Goal: Task Accomplishment & Management: Use online tool/utility

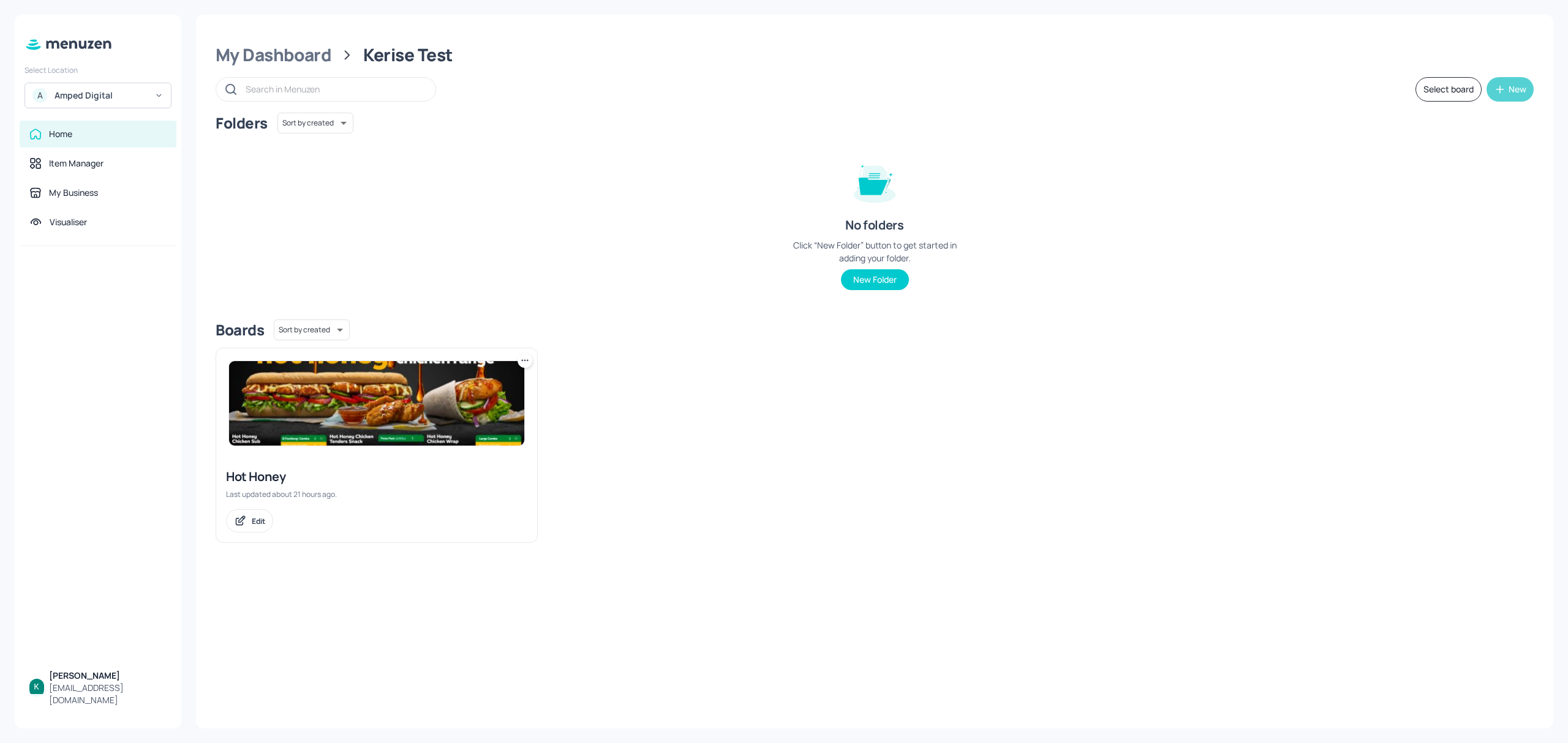
click at [1517, 88] on div "New" at bounding box center [1517, 90] width 17 height 9
click at [1446, 145] on div "Add new board" at bounding box center [1473, 147] width 122 height 27
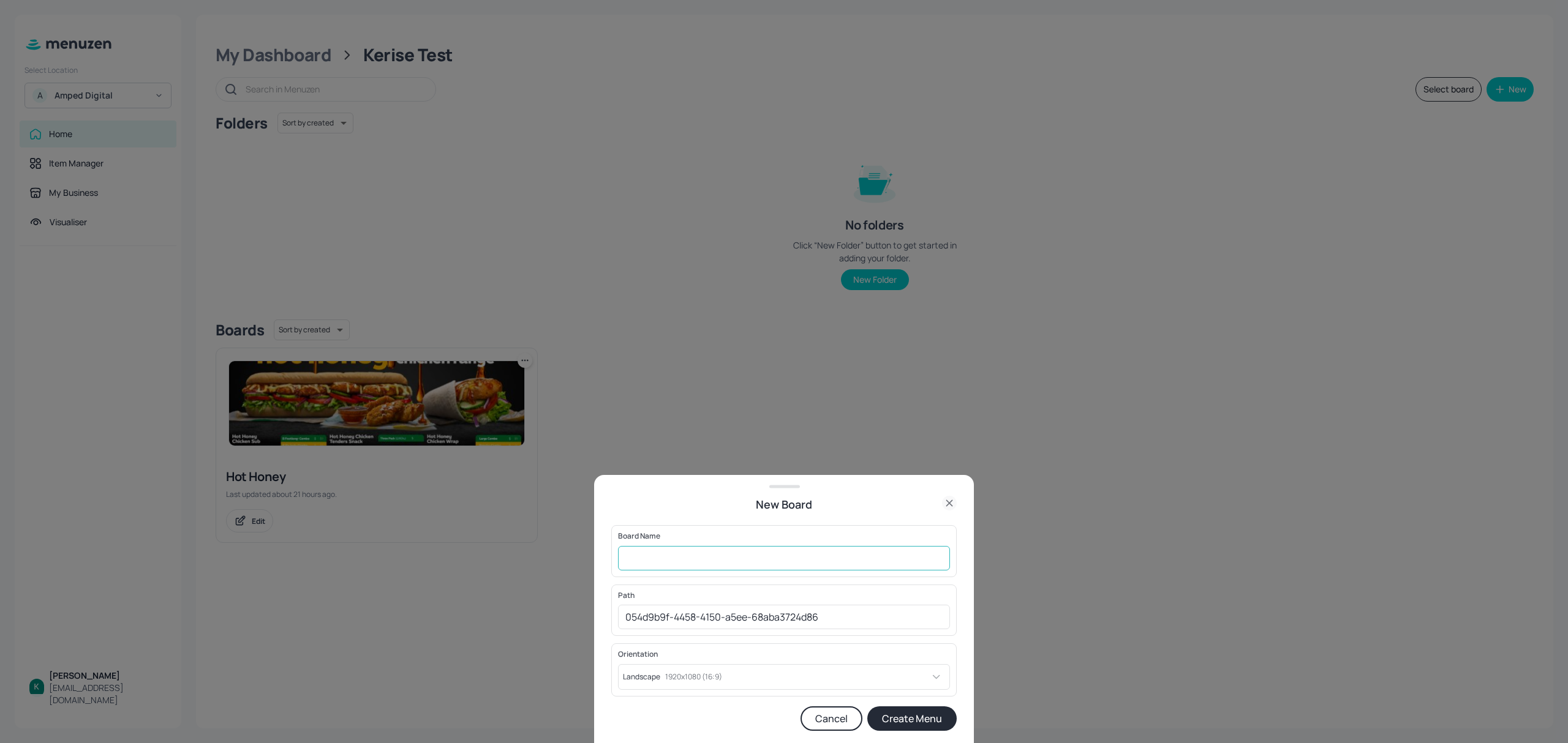
click at [796, 568] on input "text" at bounding box center [784, 558] width 332 height 24
type input "Chicken Cravers A"
click at [931, 718] on button "Create Menu" at bounding box center [912, 718] width 89 height 24
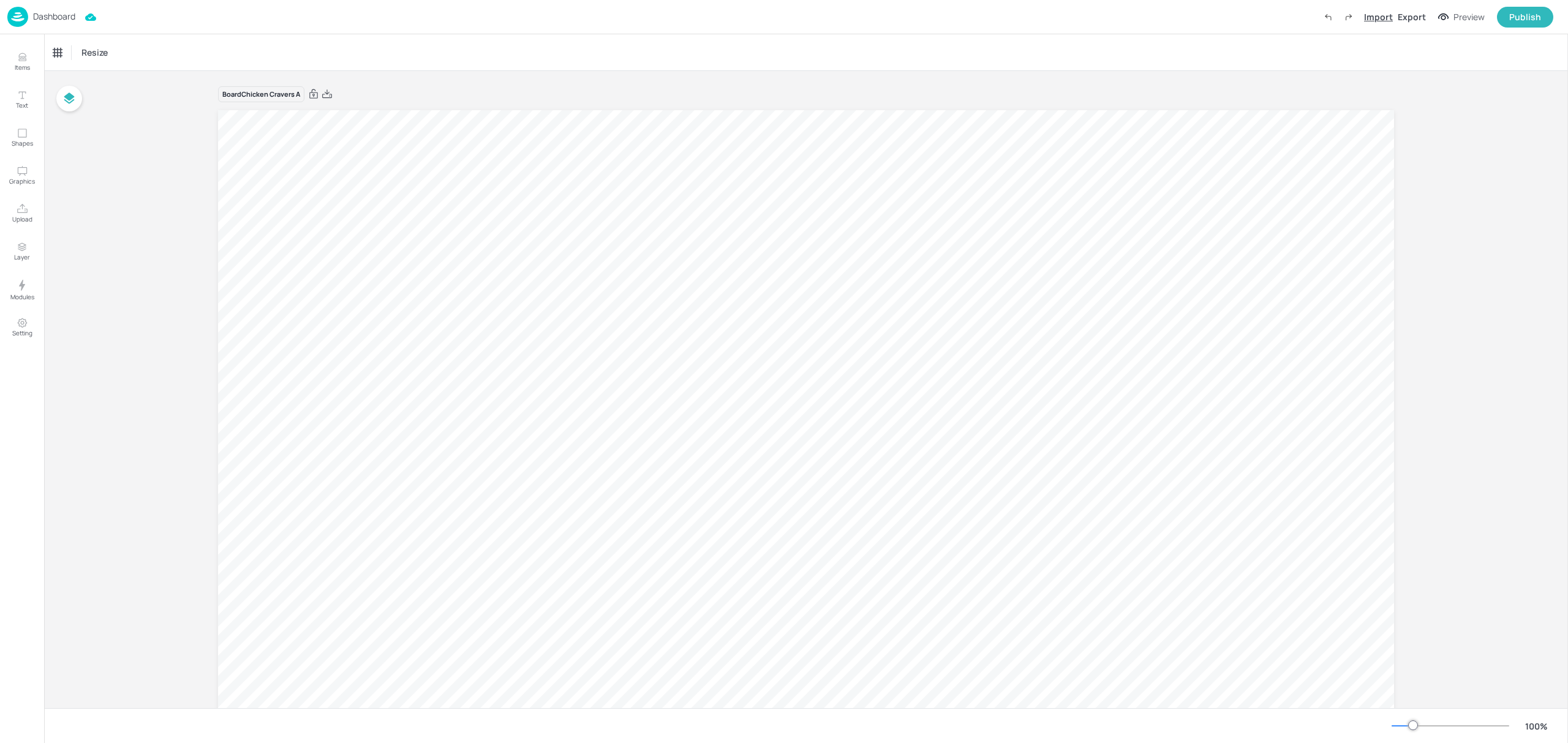
click at [1373, 21] on div "Import" at bounding box center [1378, 17] width 29 height 13
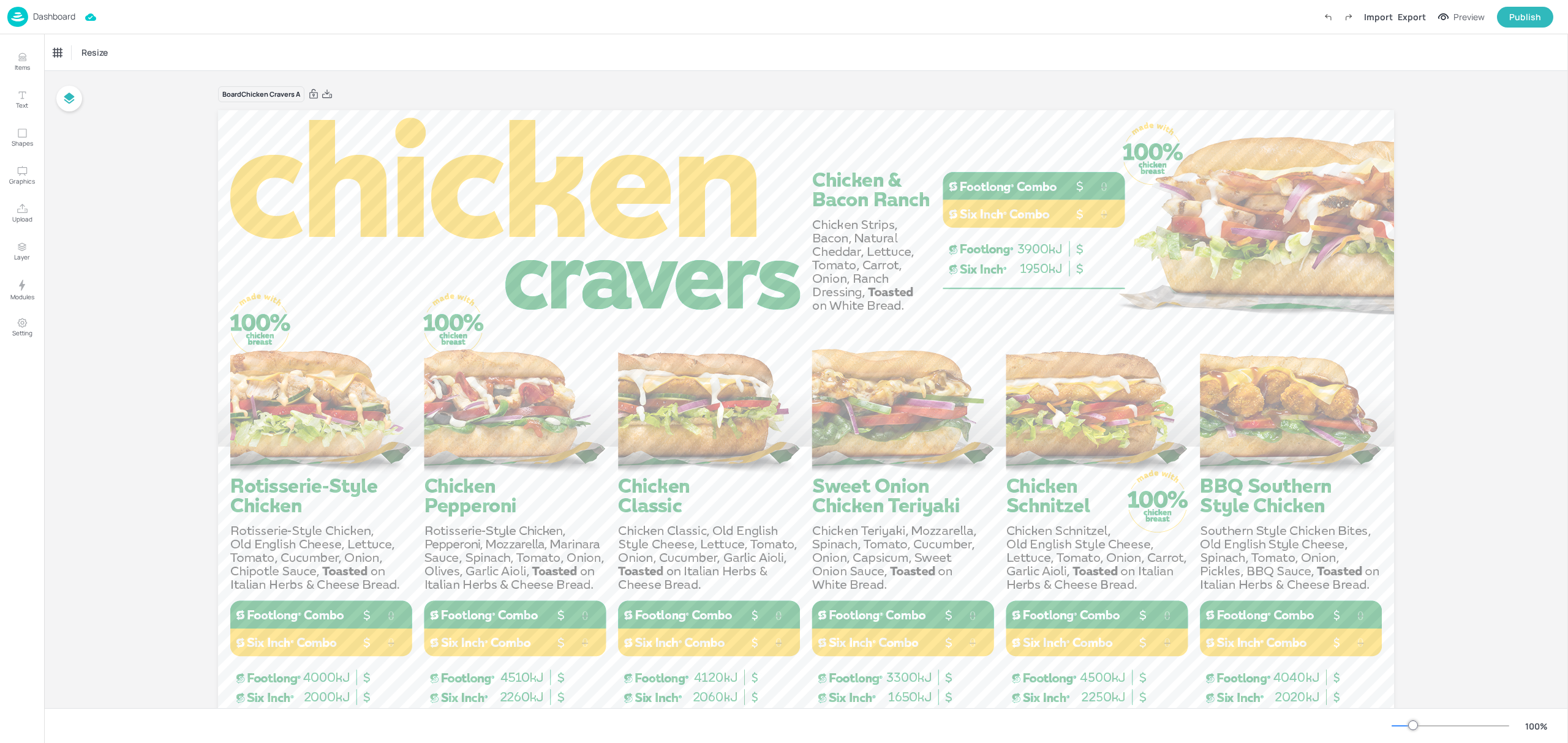
click at [40, 14] on p "Dashboard" at bounding box center [54, 17] width 42 height 9
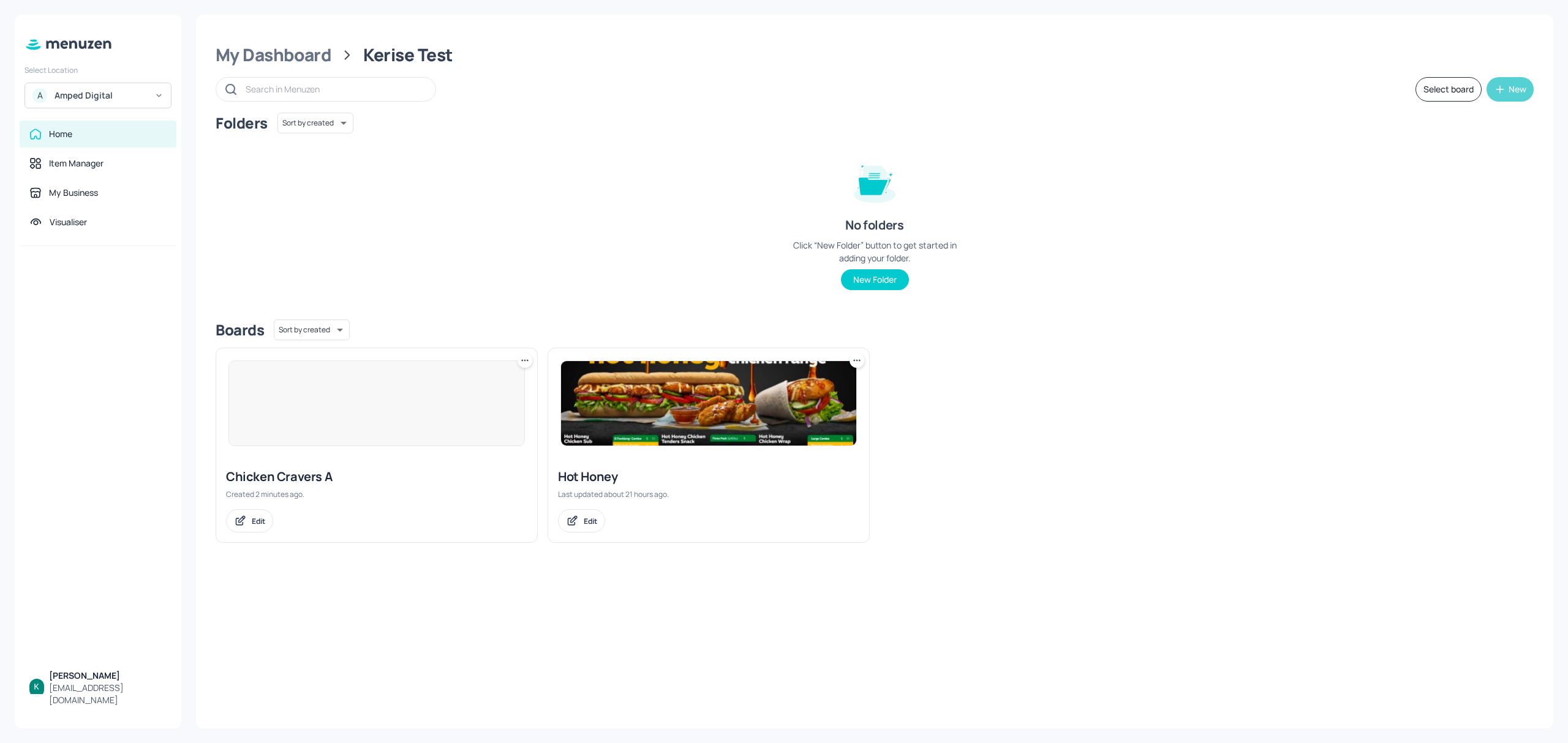
click at [1508, 81] on button "New" at bounding box center [1511, 89] width 47 height 24
click at [1466, 147] on div "Add new board" at bounding box center [1473, 147] width 122 height 27
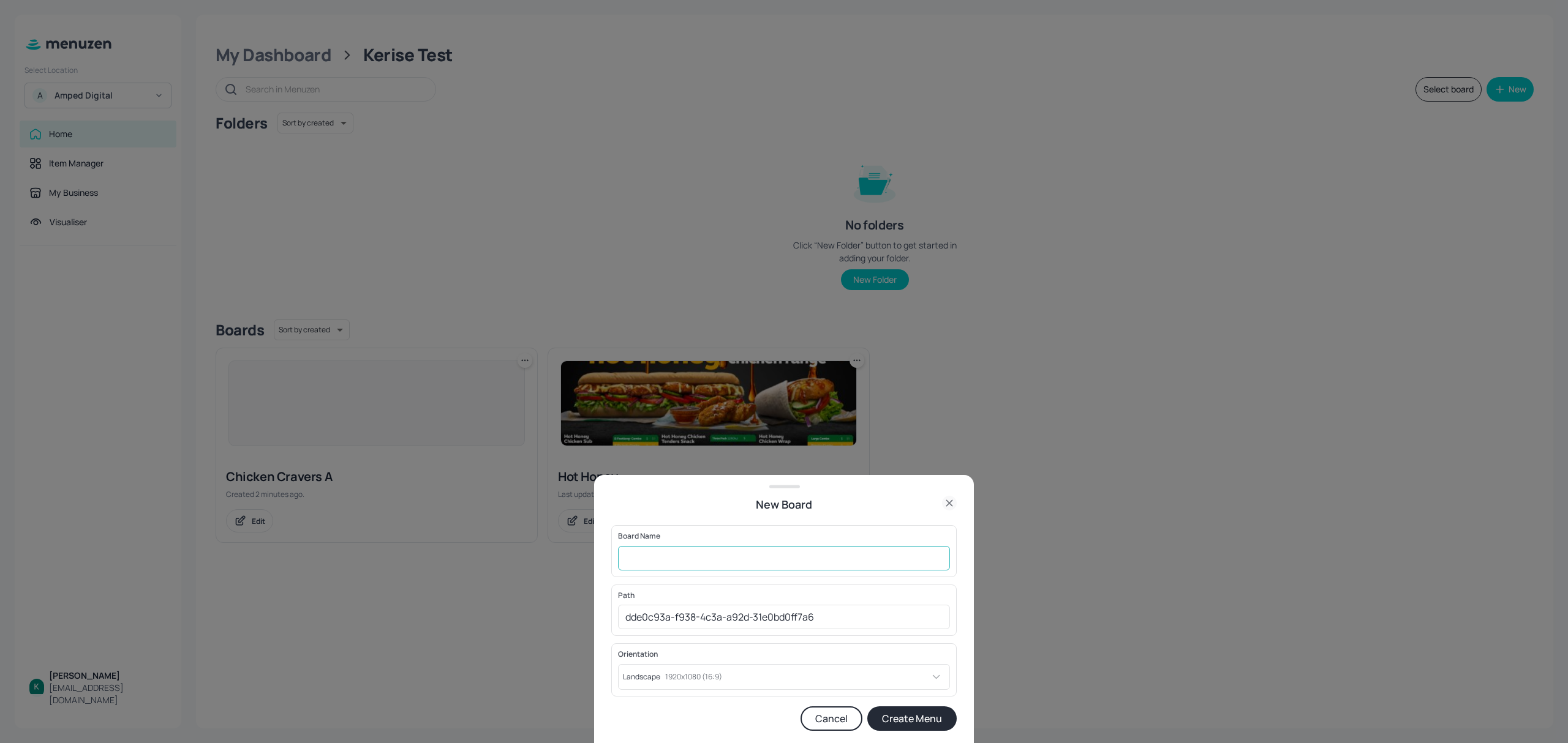
click at [766, 562] on input "text" at bounding box center [784, 558] width 332 height 24
type input "Chicken Cravers B"
click at [909, 721] on button "Create Menu" at bounding box center [912, 718] width 89 height 24
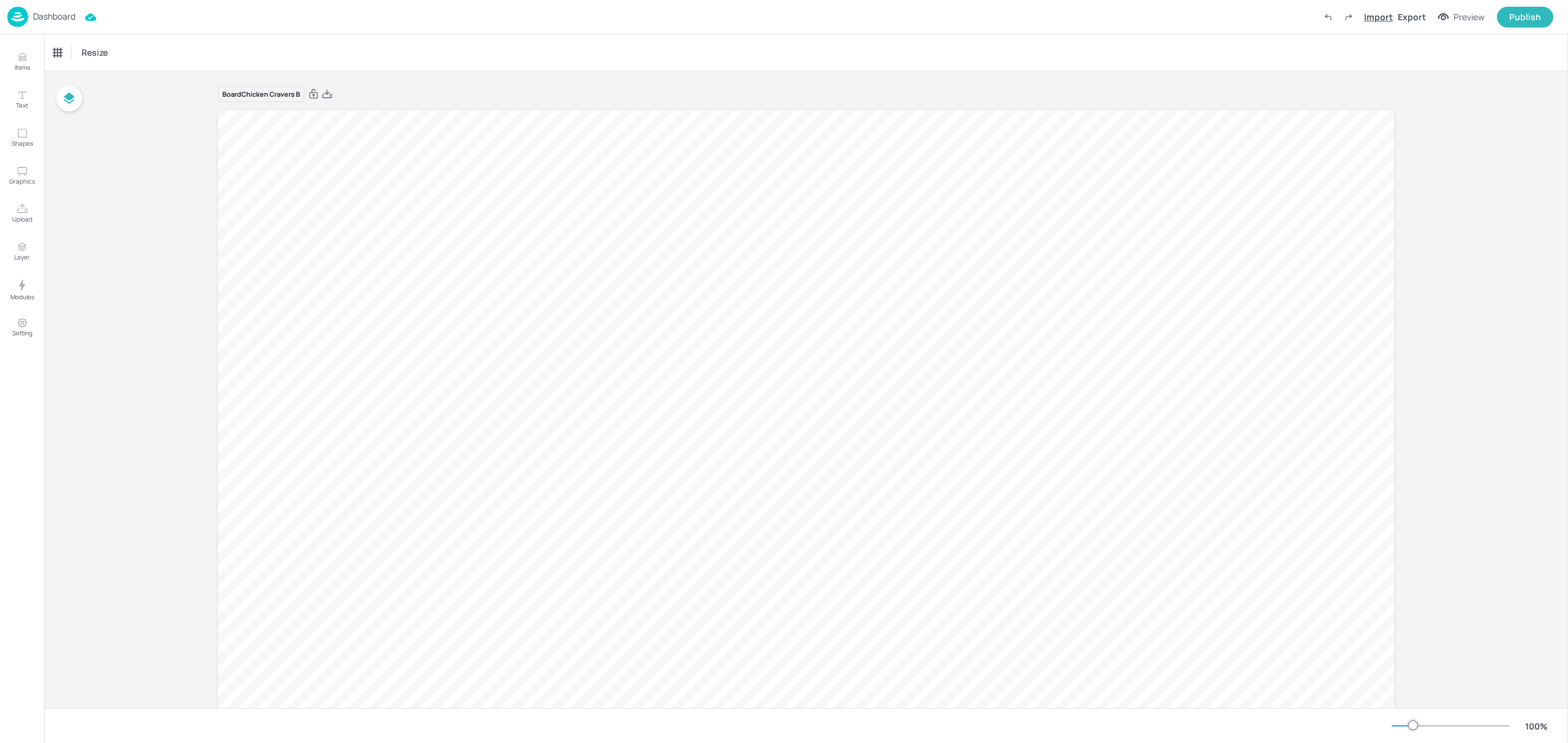
click at [1380, 17] on div "Import" at bounding box center [1378, 17] width 29 height 13
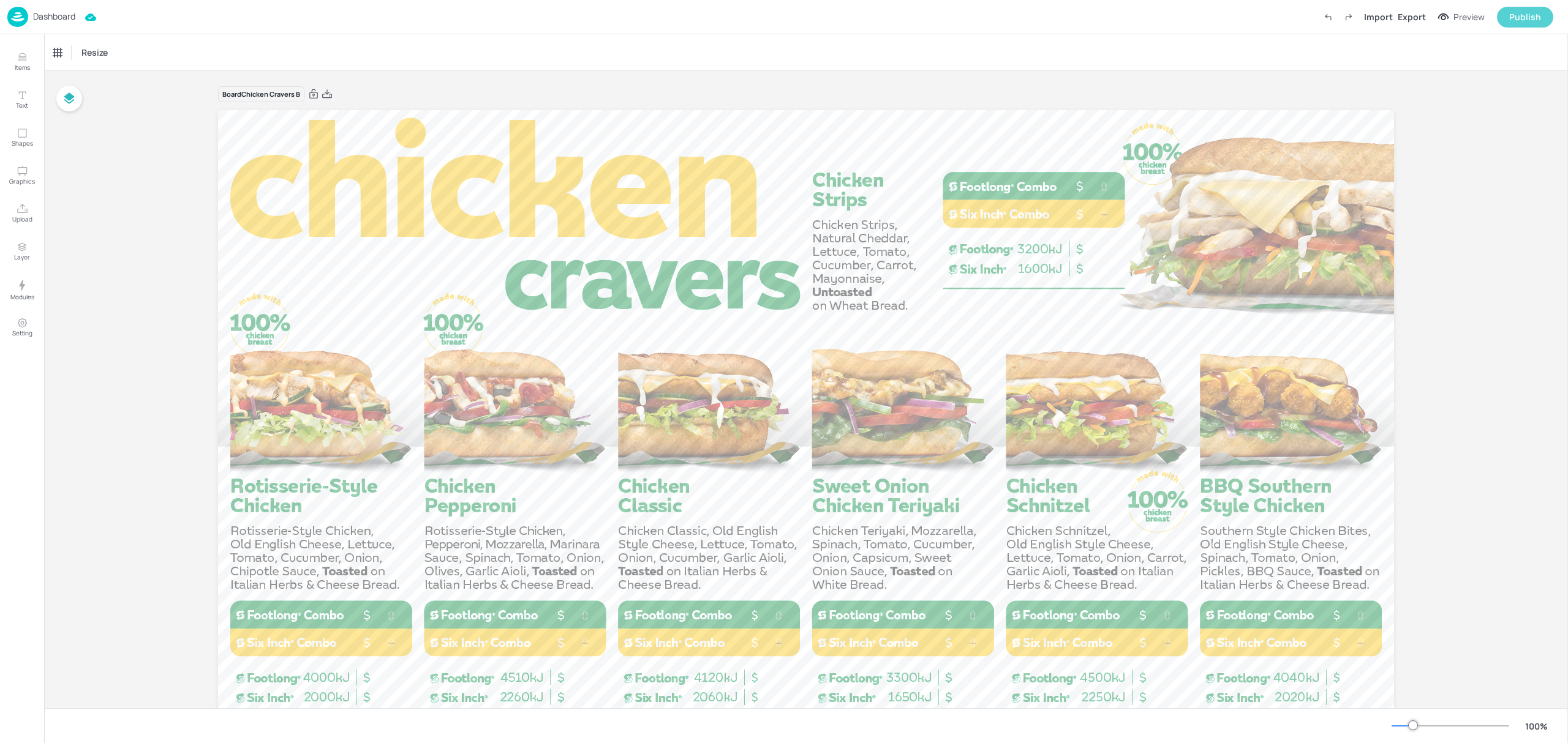
click at [1526, 11] on div "Publish" at bounding box center [1525, 17] width 32 height 14
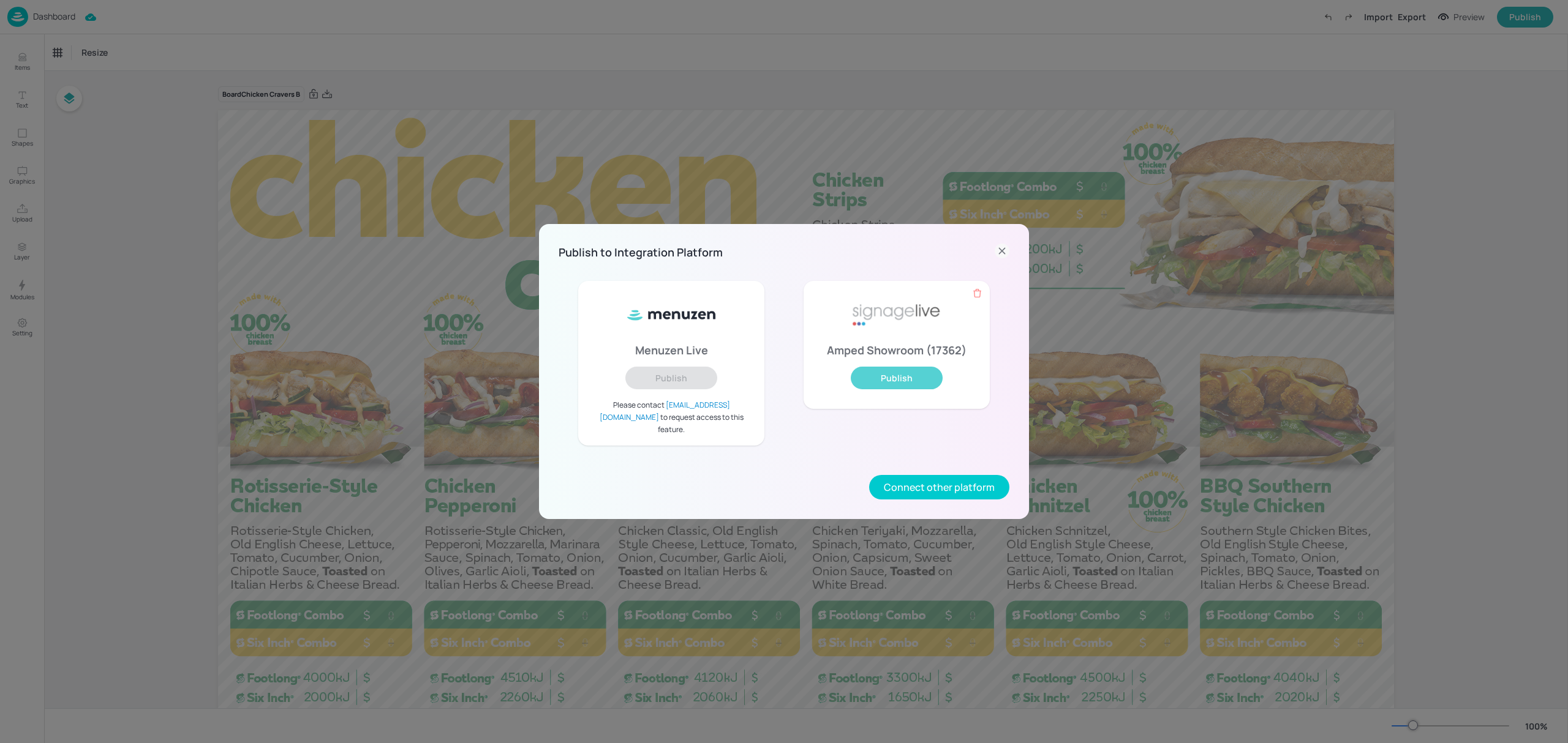
click at [917, 385] on button "Publish" at bounding box center [896, 378] width 92 height 22
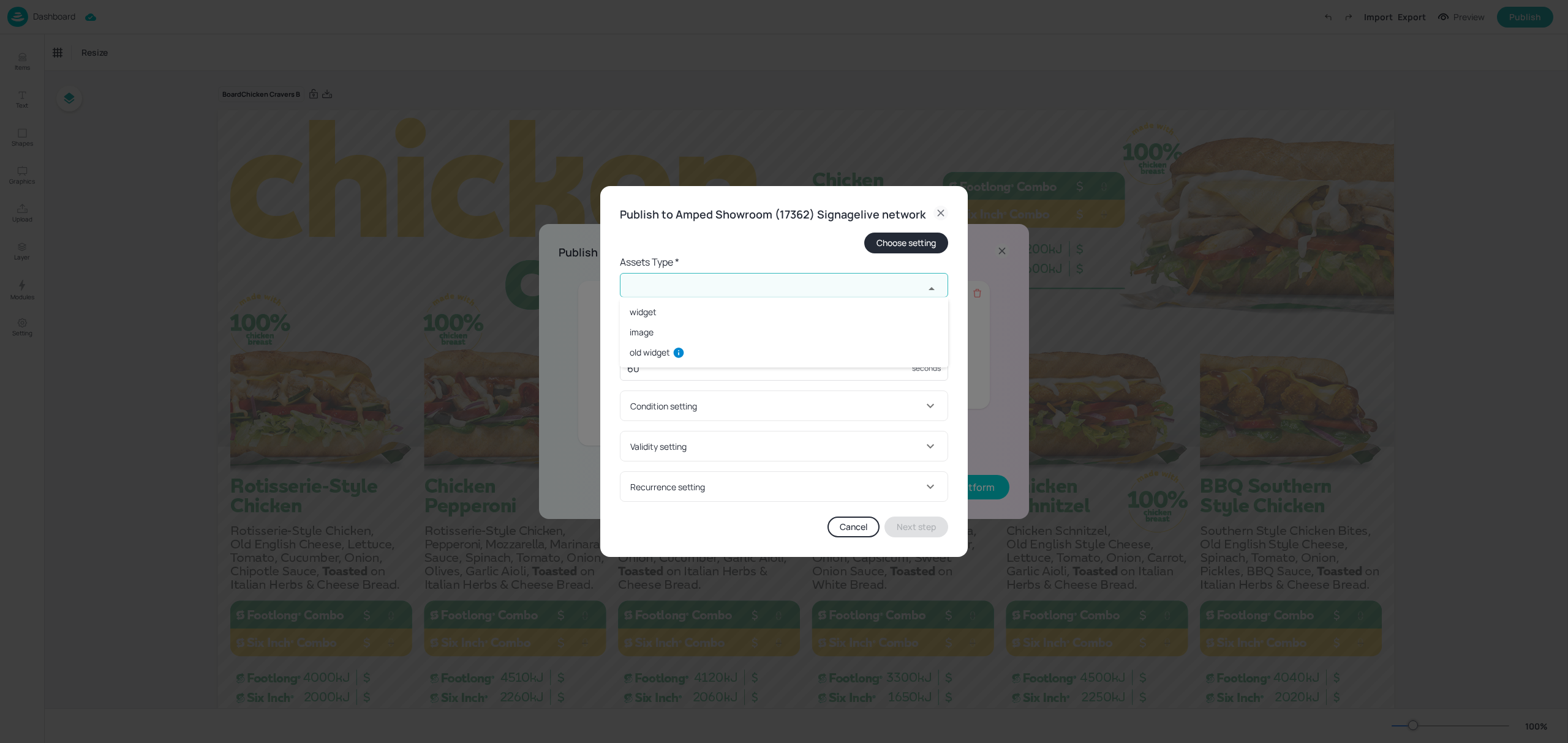
click at [780, 285] on input "text" at bounding box center [772, 285] width 304 height 24
click at [647, 309] on li "widget" at bounding box center [784, 312] width 328 height 20
type input "widget"
click at [669, 334] on input "text" at bounding box center [772, 334] width 304 height 24
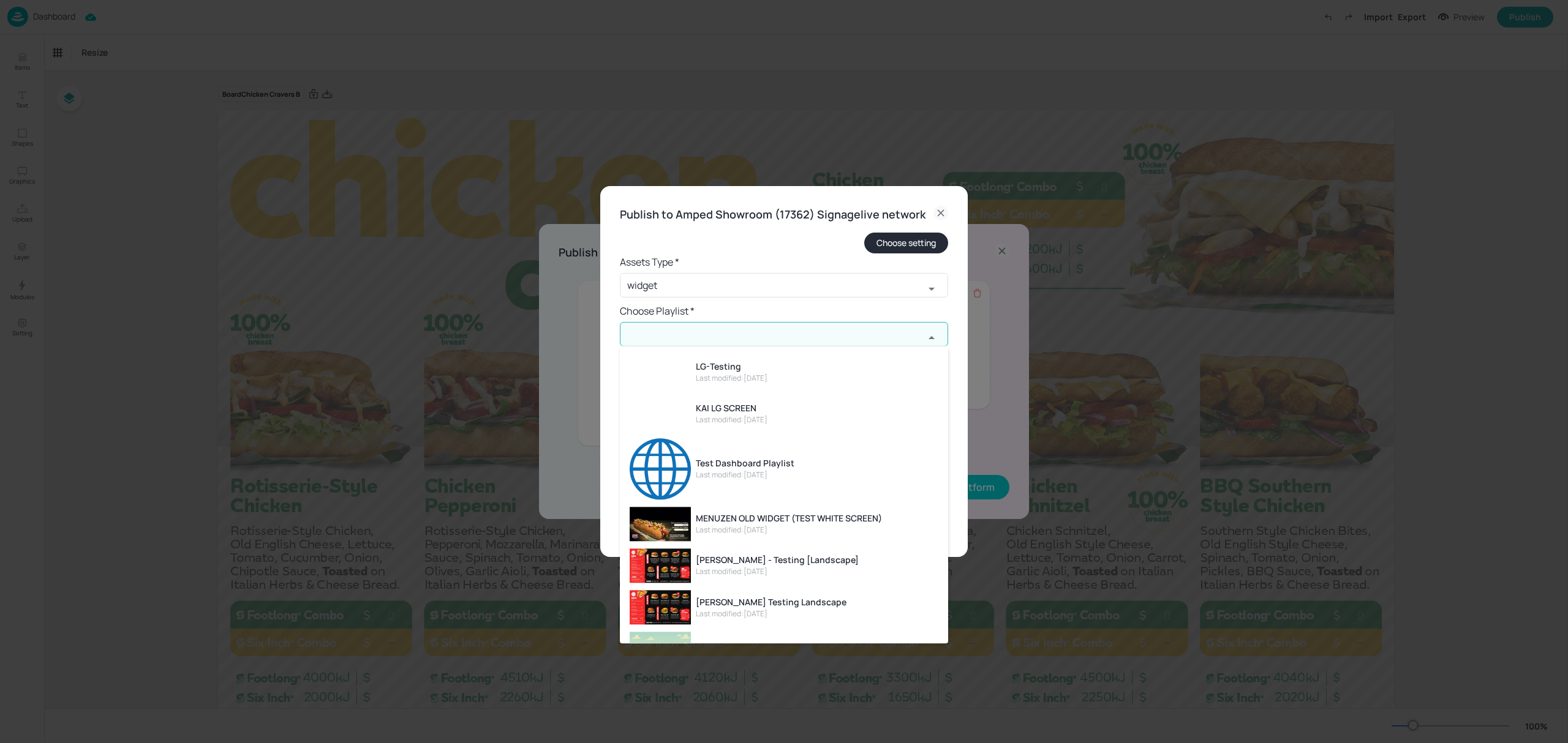
click at [699, 366] on div "LG-Testing" at bounding box center [732, 366] width 72 height 13
type input "LG-Testing"
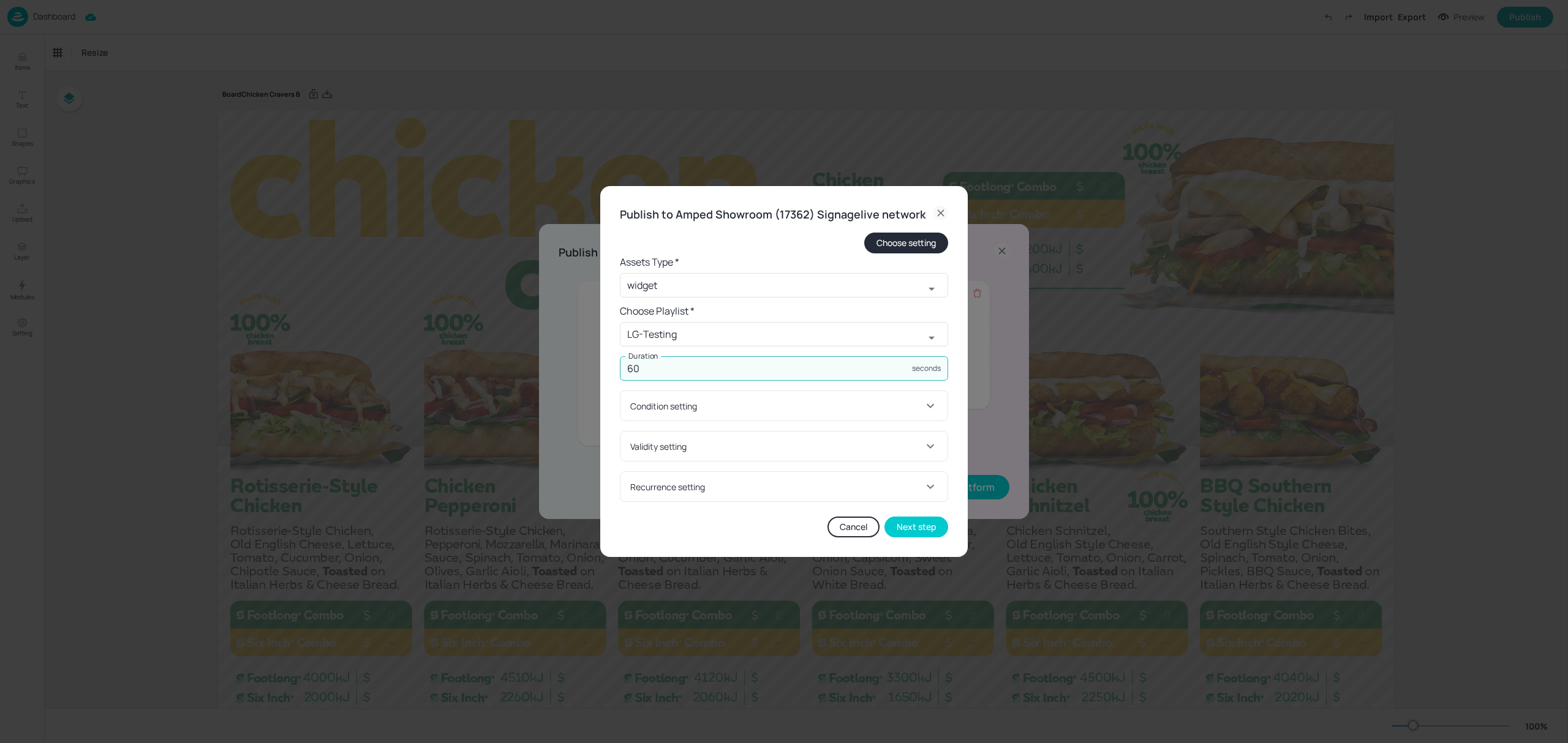
drag, startPoint x: 765, startPoint y: 363, endPoint x: 597, endPoint y: 372, distance: 168.2
click at [597, 372] on div "Publish to Amped Showroom (17362) Signagelive network Choose setting Assets Typ…" at bounding box center [784, 372] width 1568 height 743
drag, startPoint x: 713, startPoint y: 368, endPoint x: 599, endPoint y: 368, distance: 114.0
click at [599, 368] on div "Publish to Amped Showroom (17362) Signagelive network Choose setting Assets Typ…" at bounding box center [784, 372] width 1568 height 743
type input "5"
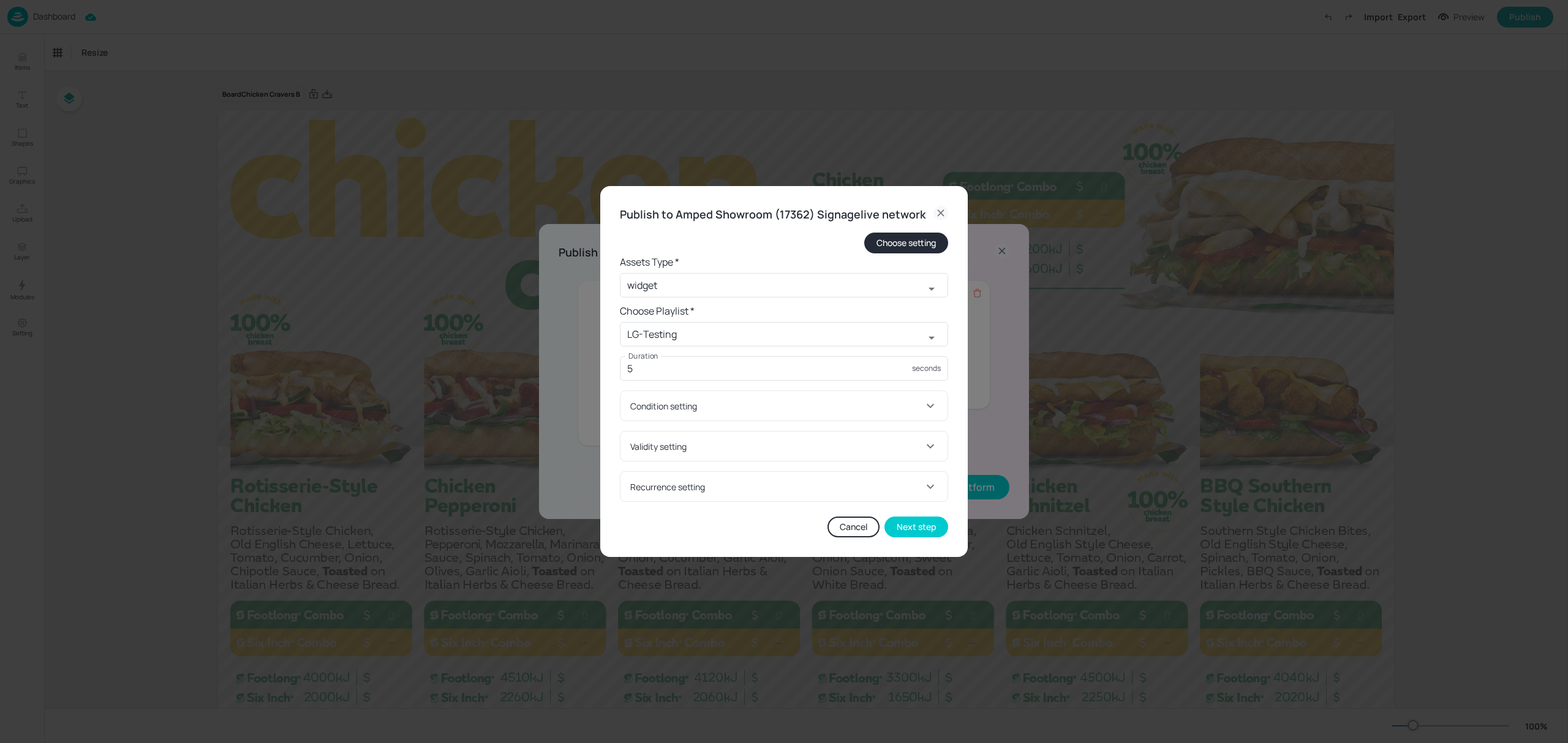
click at [722, 400] on div "Condition setting" at bounding box center [777, 406] width 293 height 13
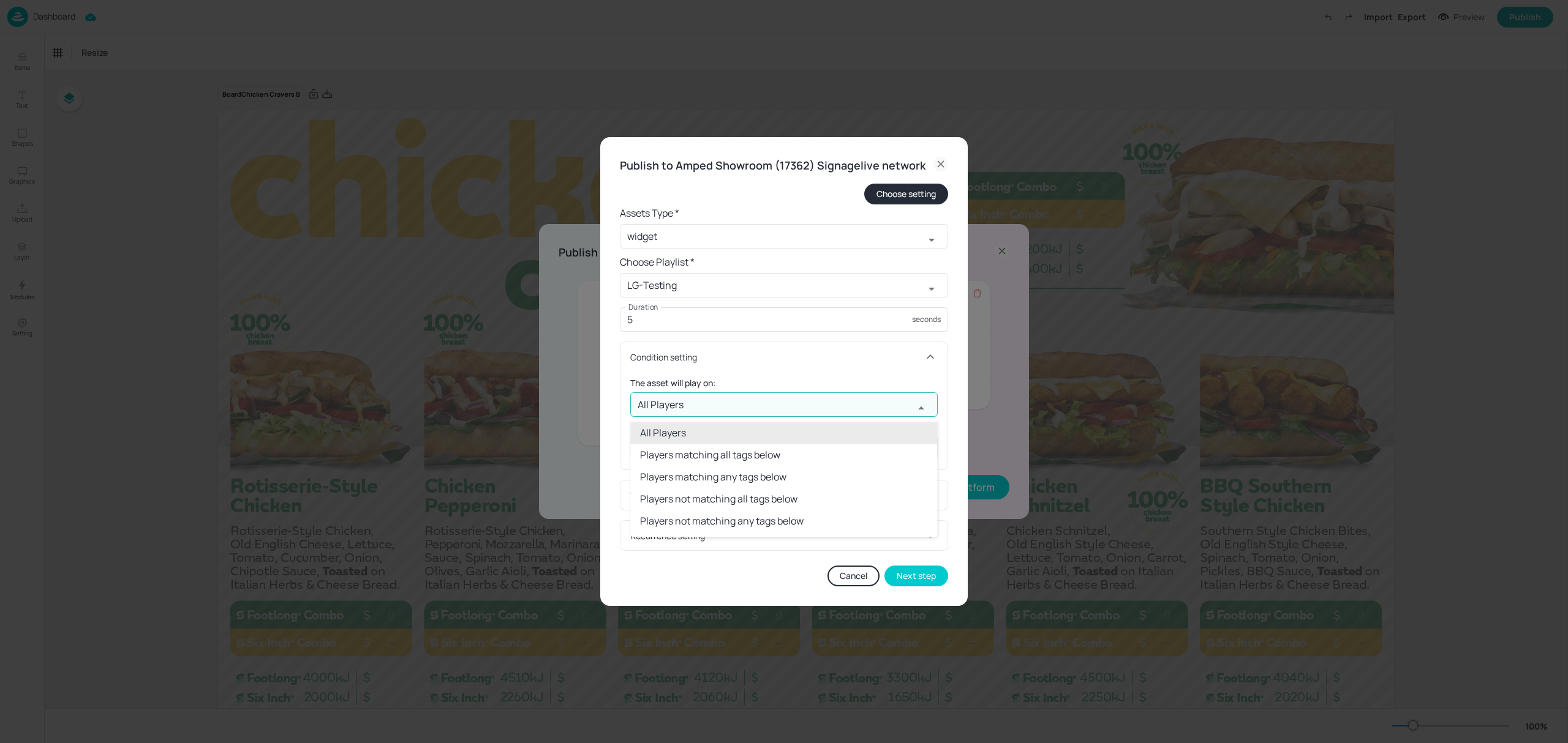
click at [722, 405] on input "All Players" at bounding box center [772, 405] width 284 height 24
click at [766, 371] on div "Condition setting" at bounding box center [784, 357] width 327 height 29
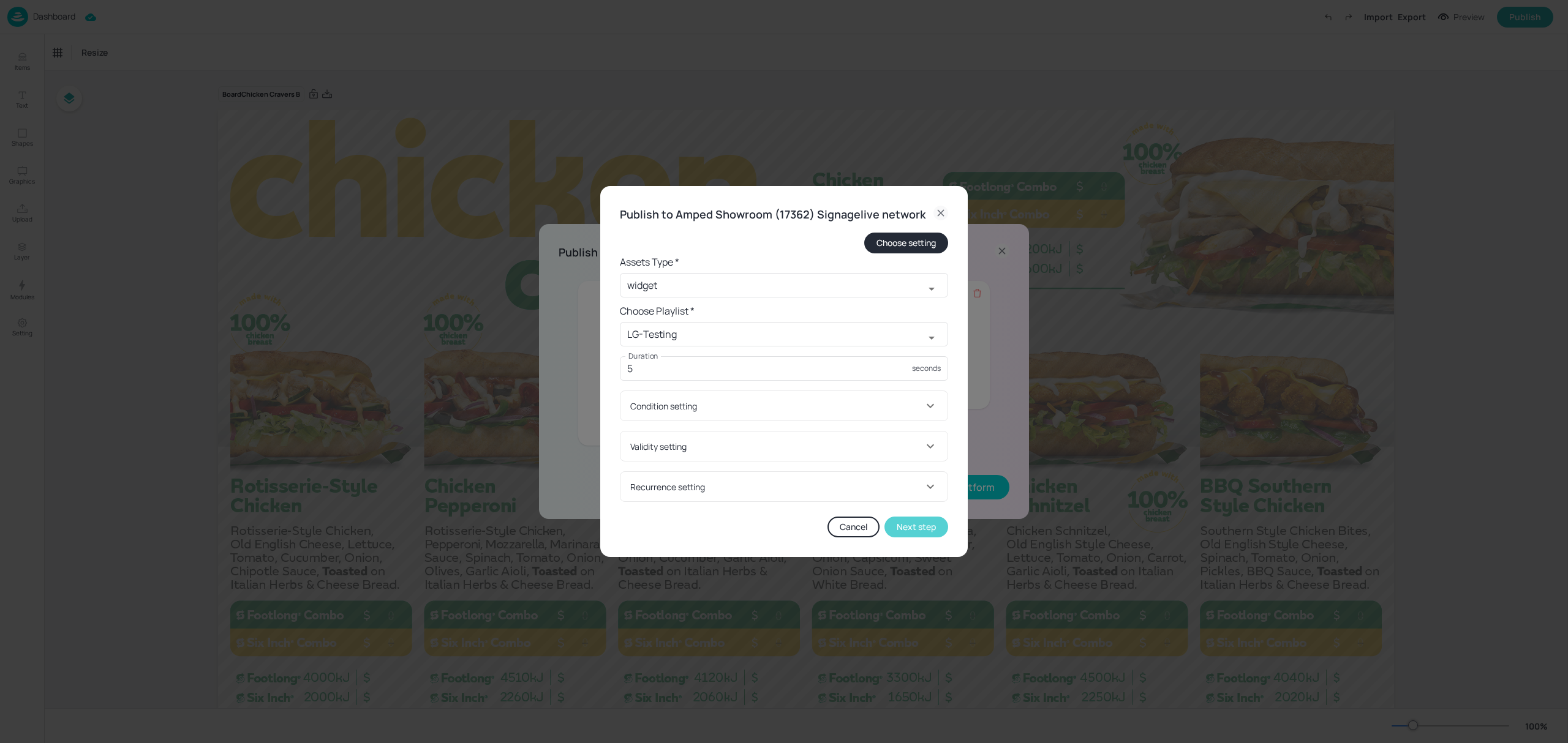
click at [907, 522] on button "Next step" at bounding box center [916, 527] width 64 height 21
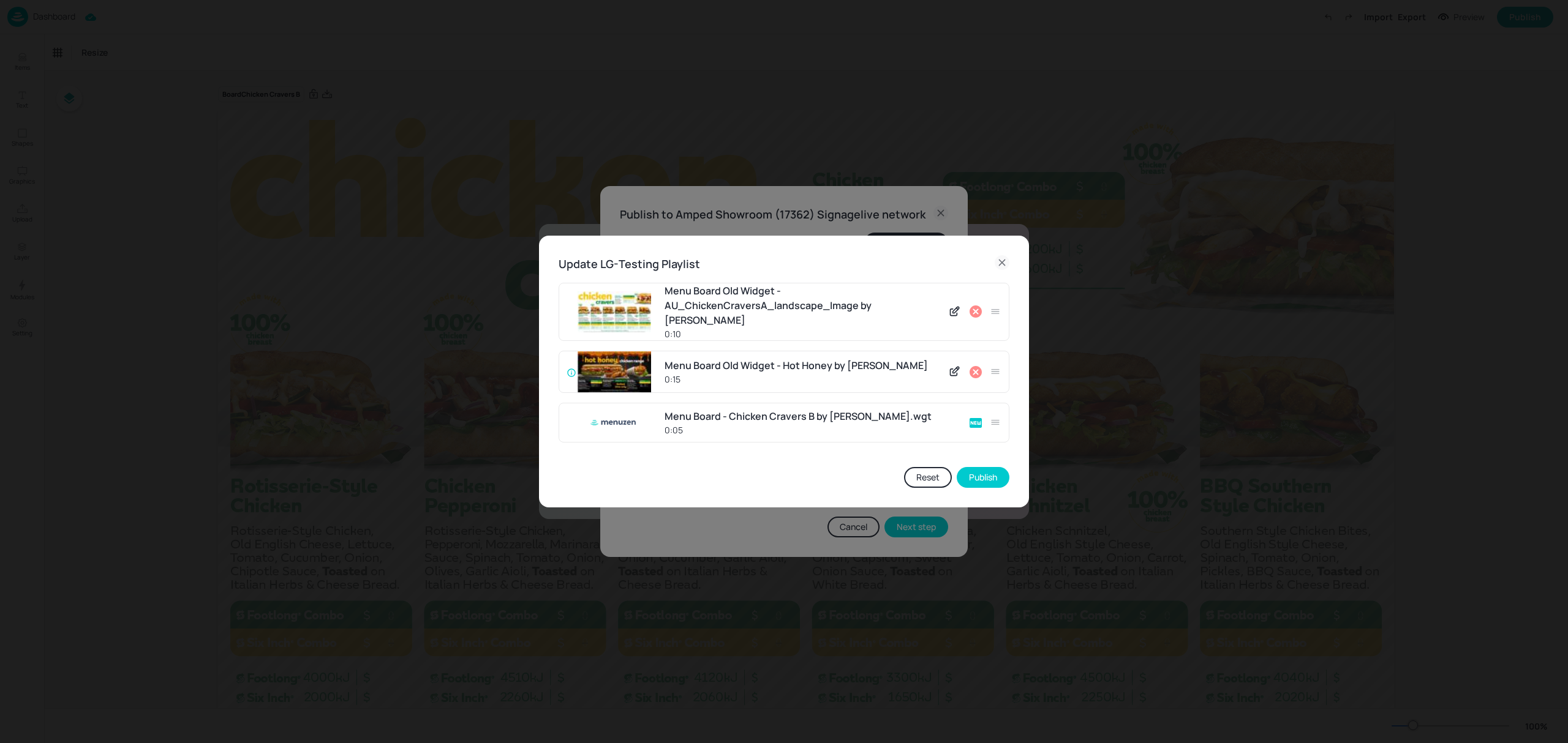
click at [976, 366] on icon at bounding box center [976, 372] width 12 height 12
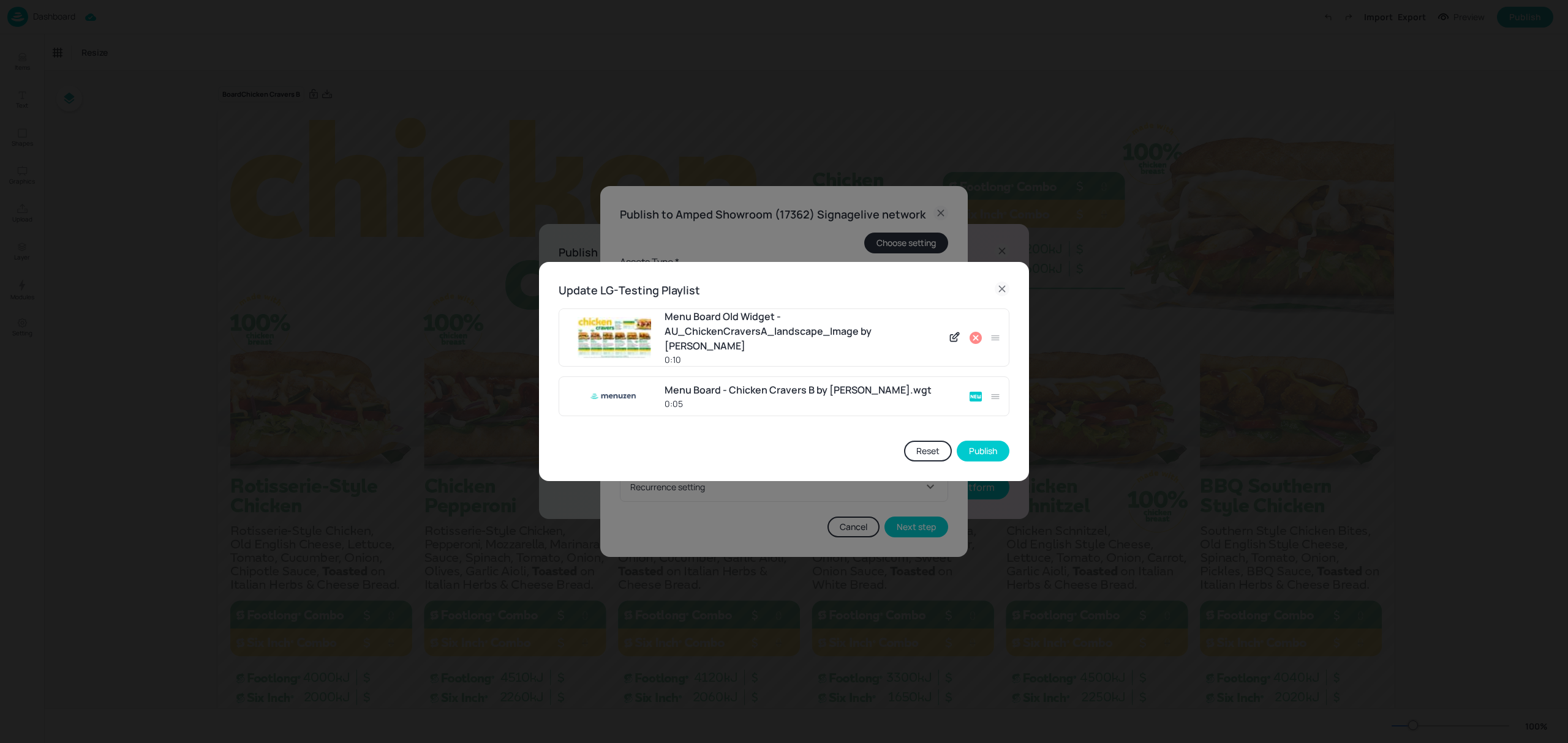
click at [974, 338] on icon at bounding box center [976, 338] width 12 height 12
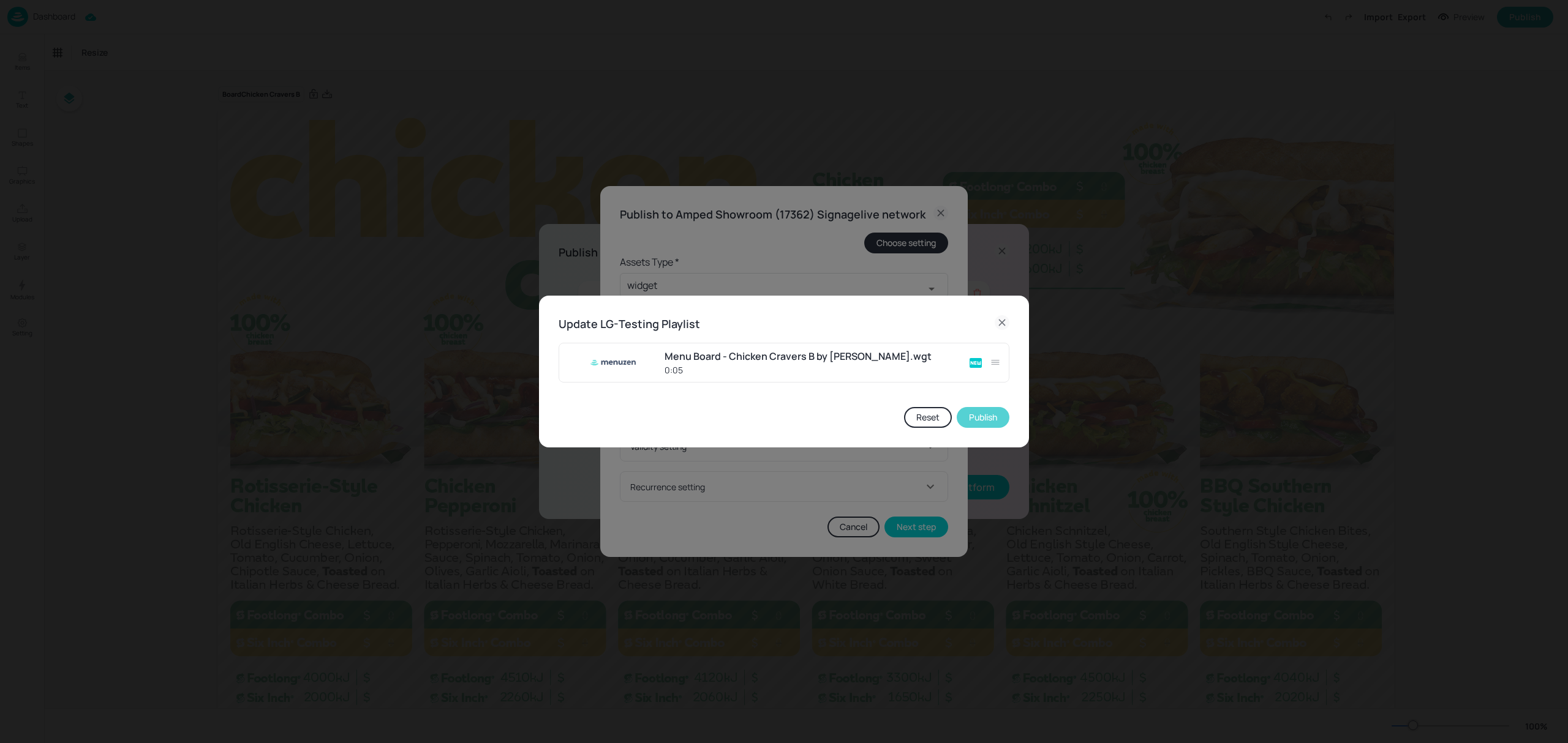
click at [974, 419] on button "Publish" at bounding box center [983, 417] width 52 height 21
